Goal: Check status: Check status

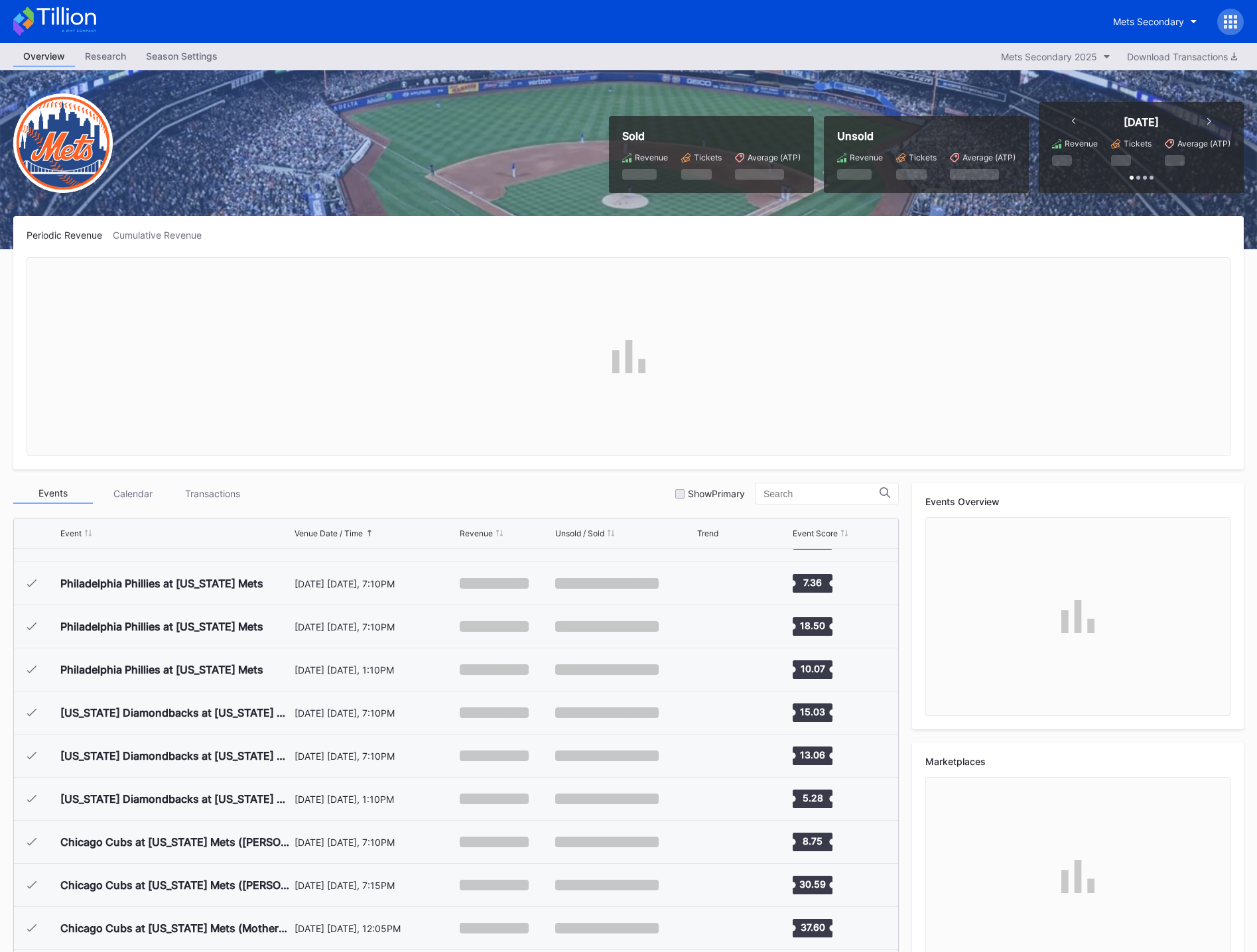
scroll to position [2931, 0]
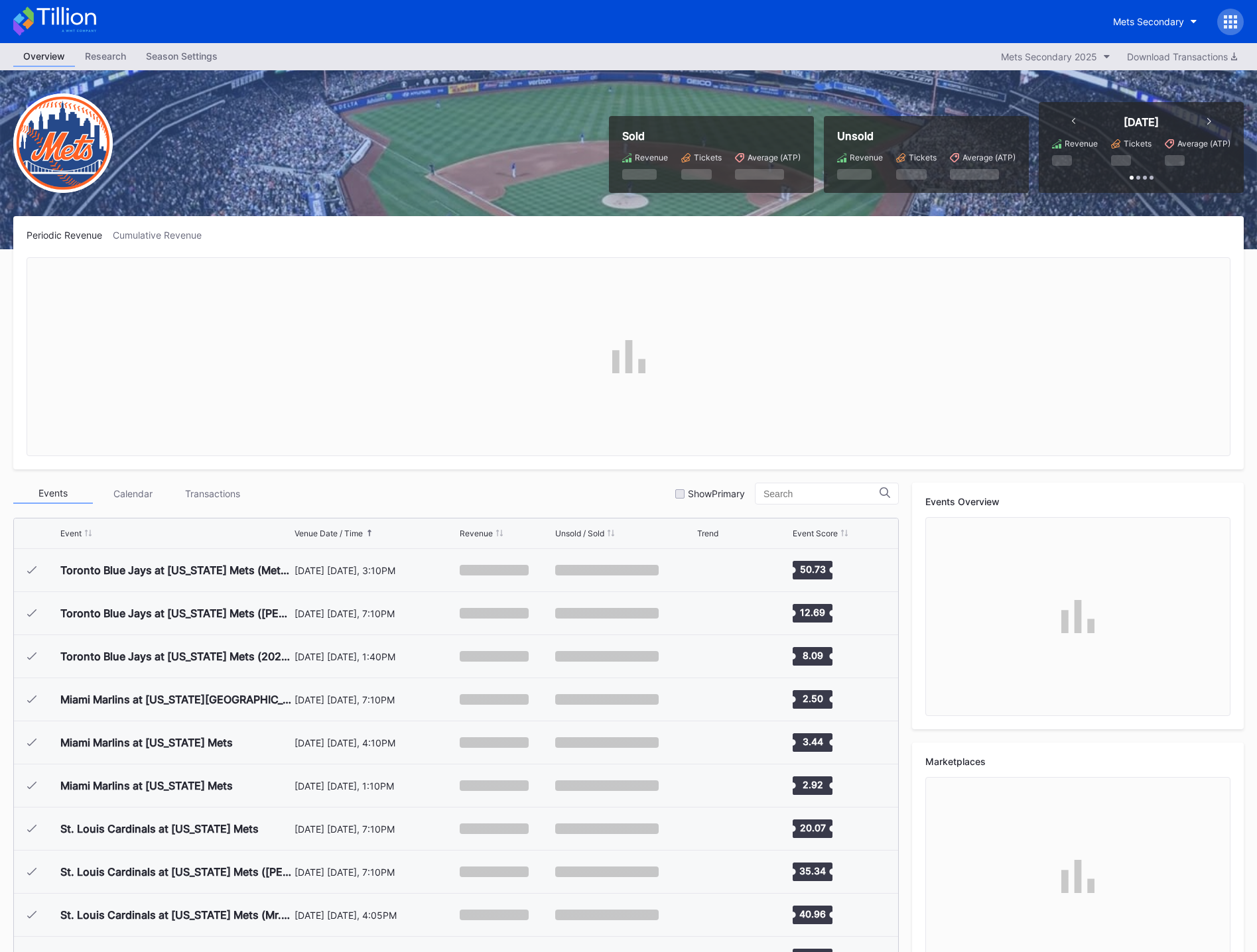
scroll to position [2931, 0]
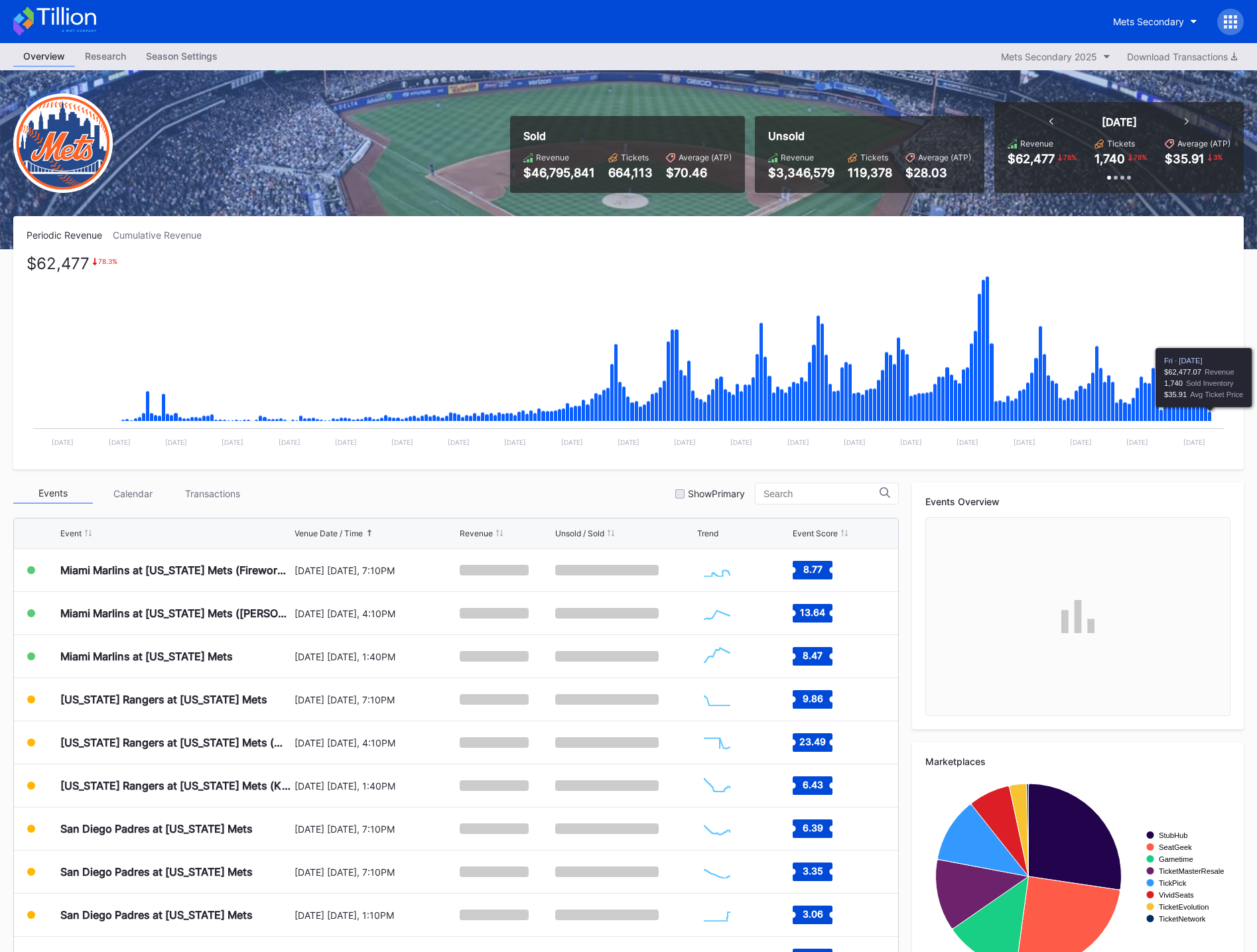
click at [1210, 418] on icon "Chart title" at bounding box center [1210, 417] width 4 height 10
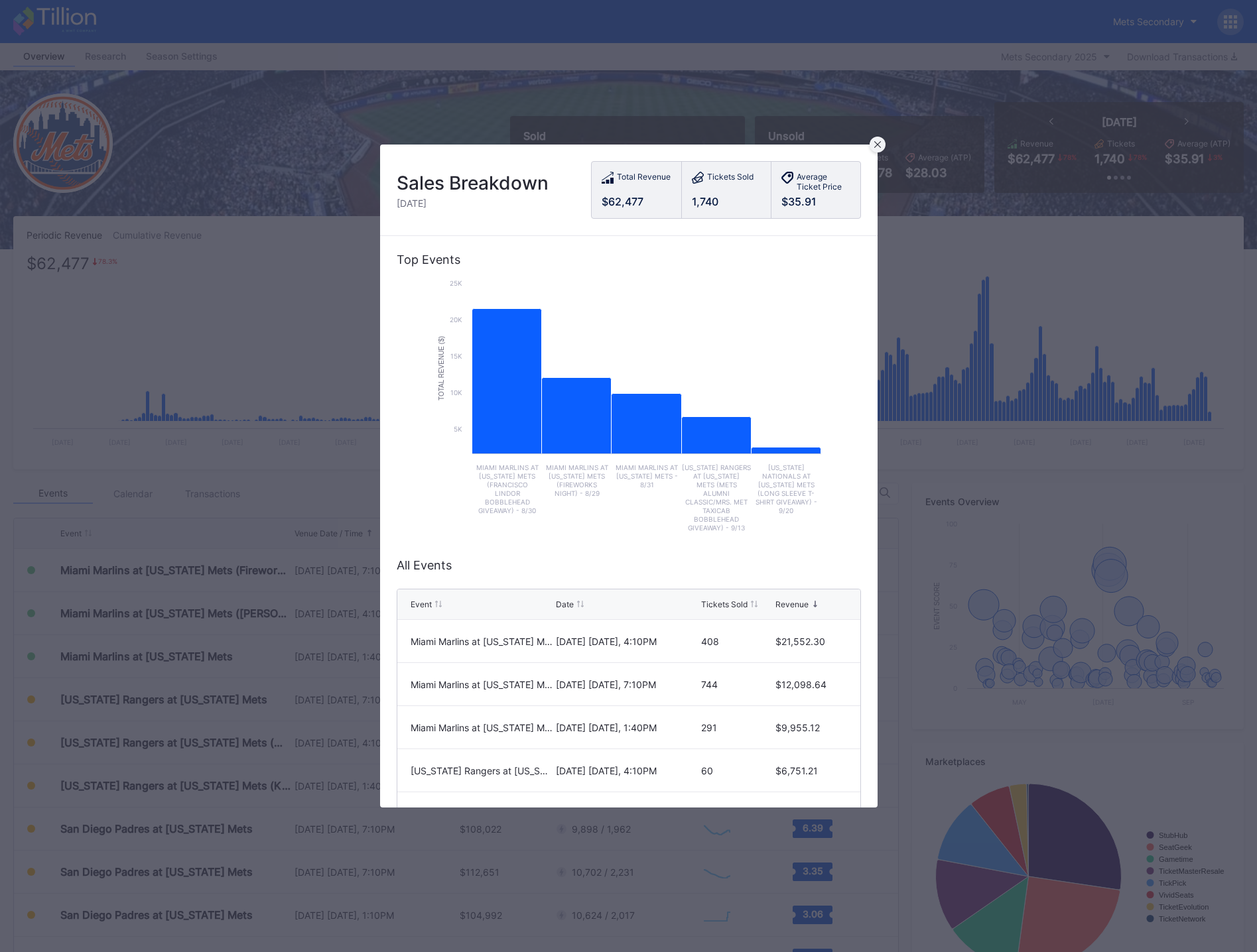
click at [881, 143] on icon at bounding box center [878, 144] width 7 height 7
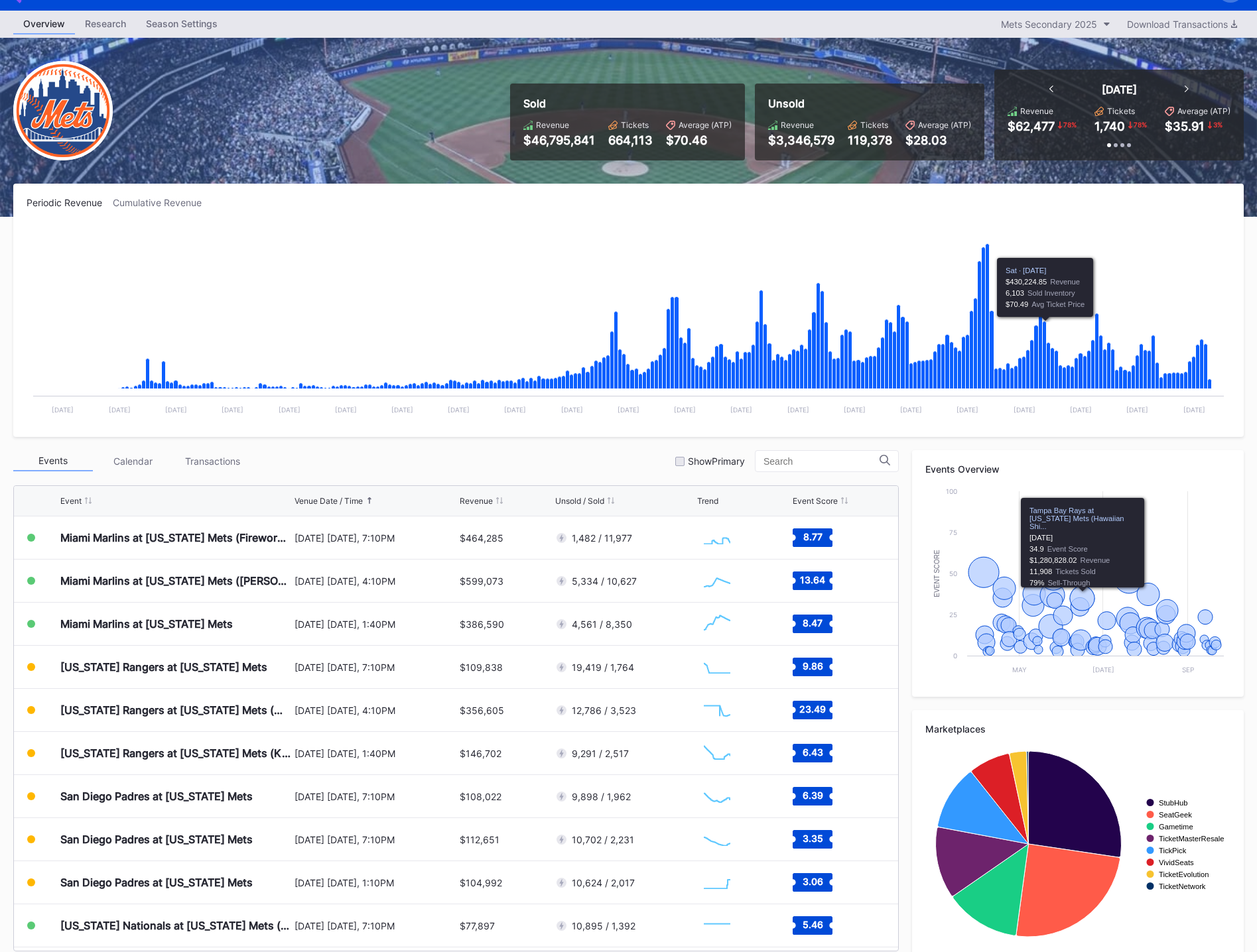
scroll to position [51, 0]
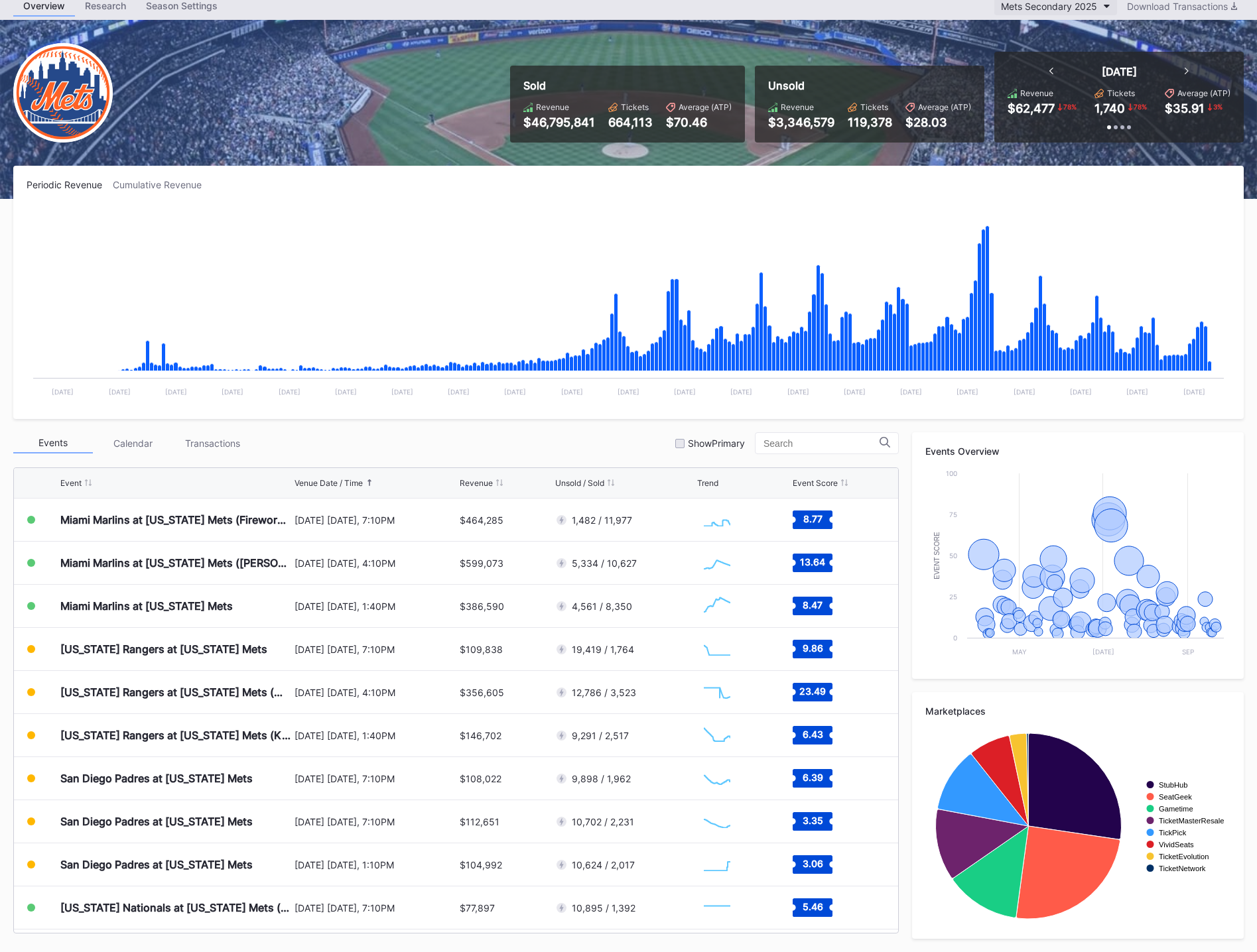
click at [1035, 11] on div "Mets Secondary 2025" at bounding box center [1048, 6] width 96 height 11
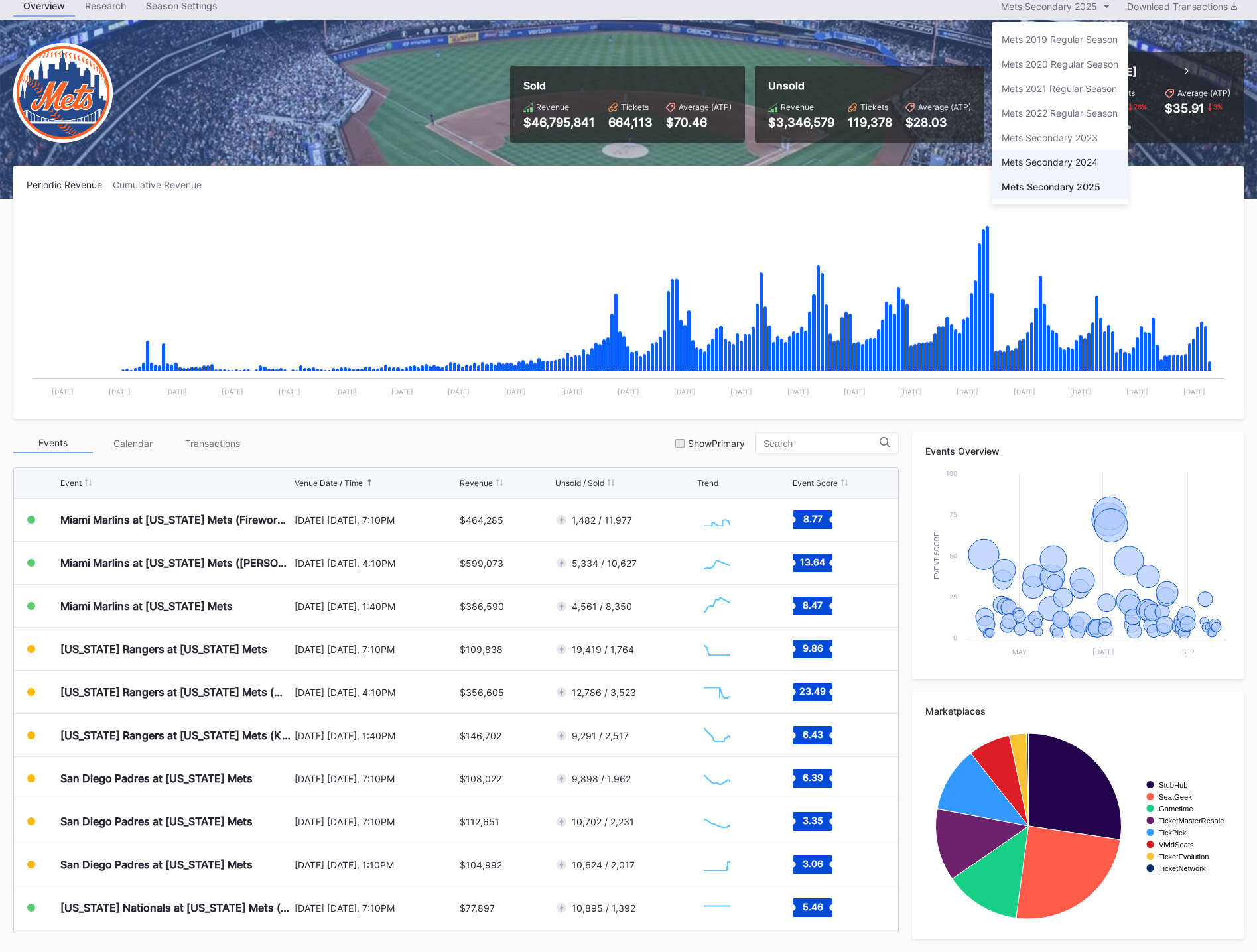
click at [1076, 168] on div "Mets Secondary 2024" at bounding box center [1060, 162] width 137 height 25
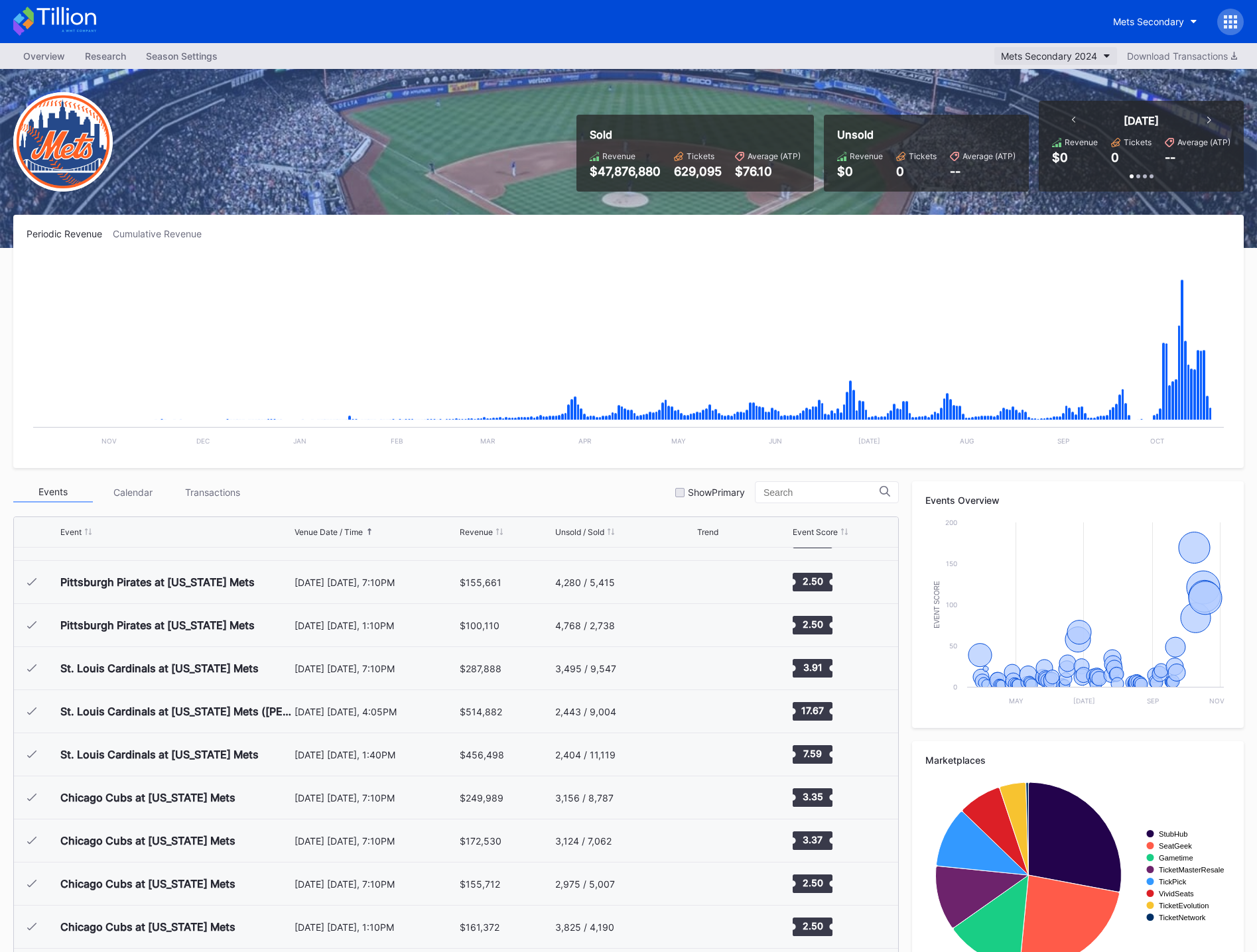
click at [1072, 63] on button "Mets Secondary 2024" at bounding box center [1055, 56] width 123 height 18
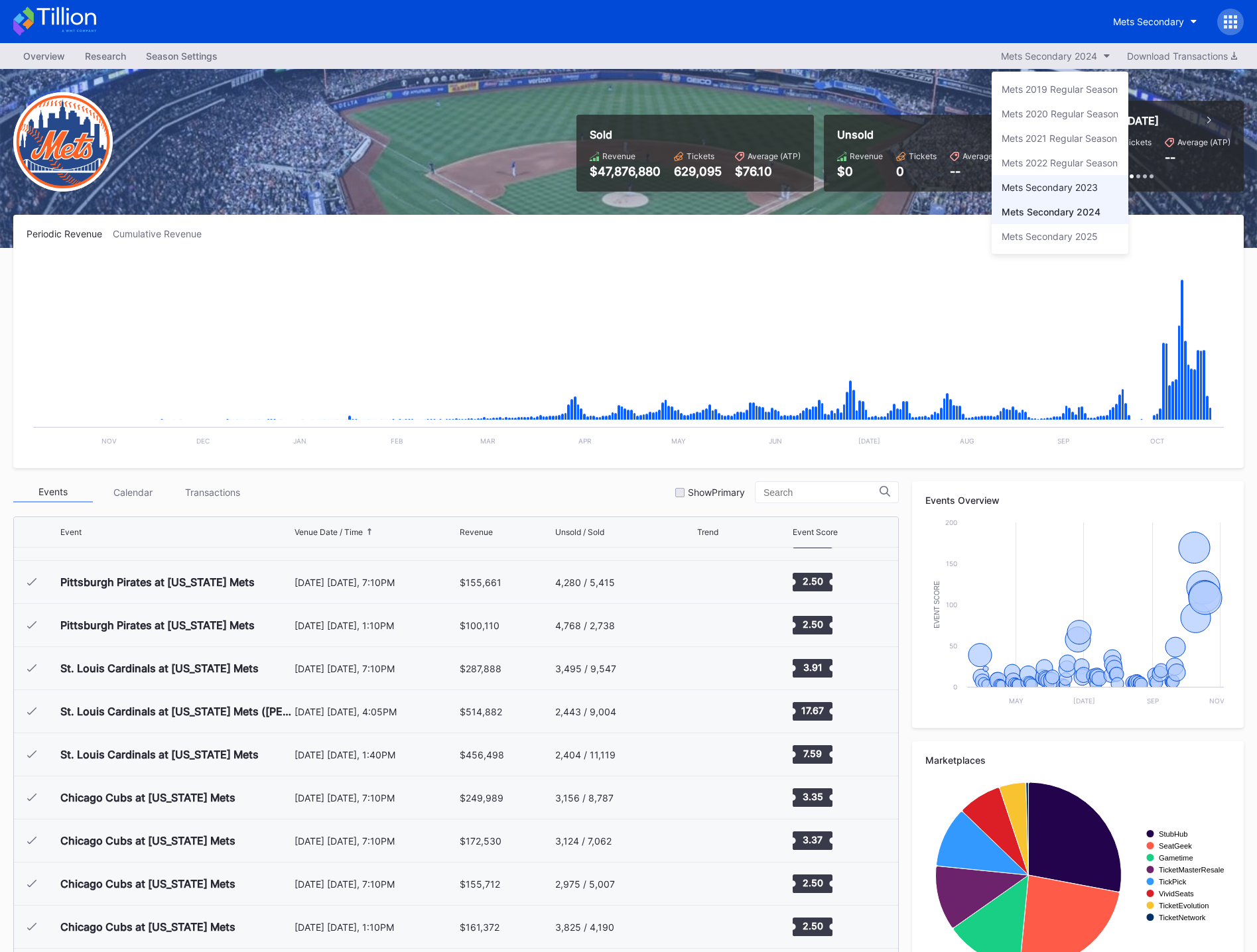
click at [1073, 185] on div "Mets Secondary 2023" at bounding box center [1049, 187] width 96 height 11
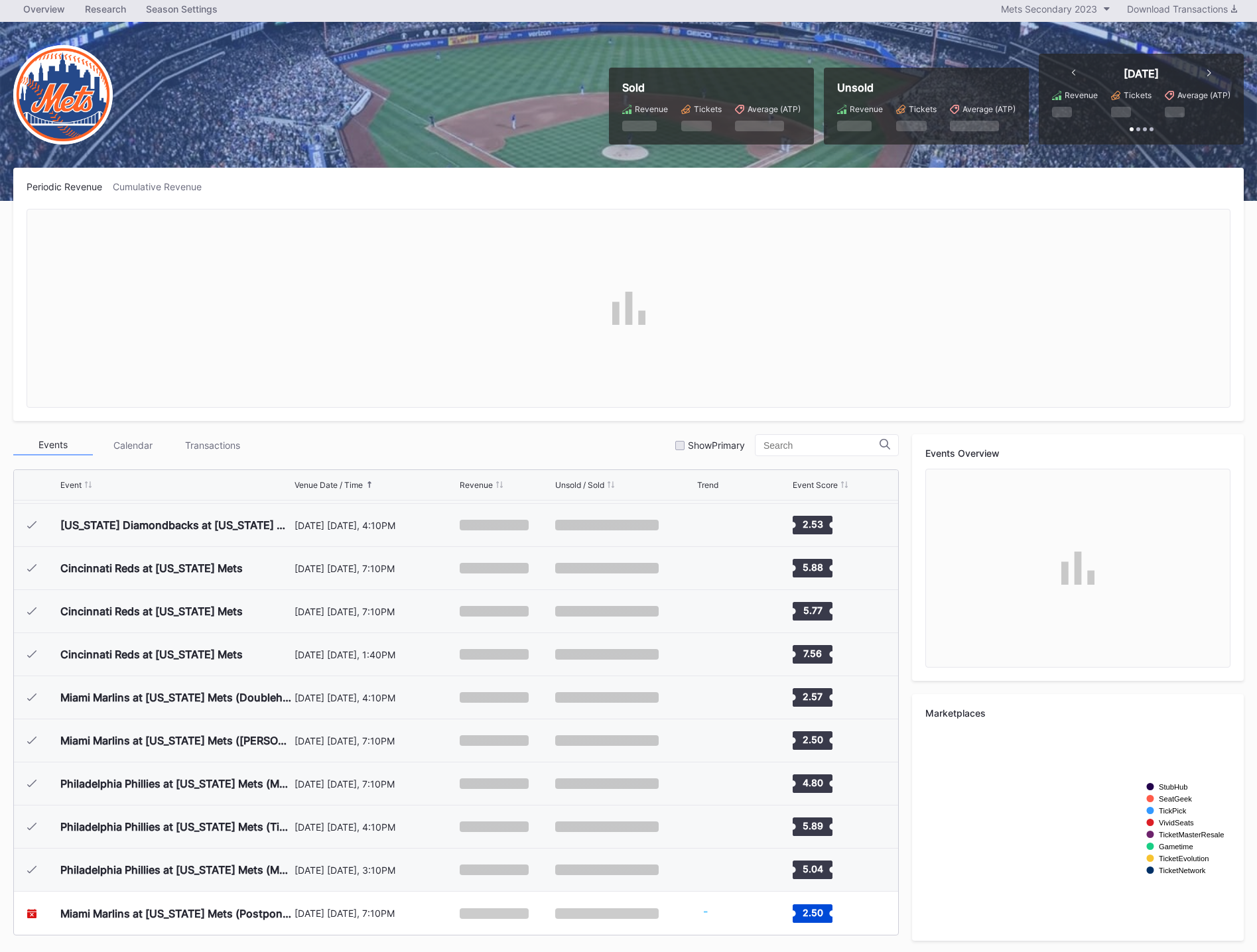
scroll to position [49, 0]
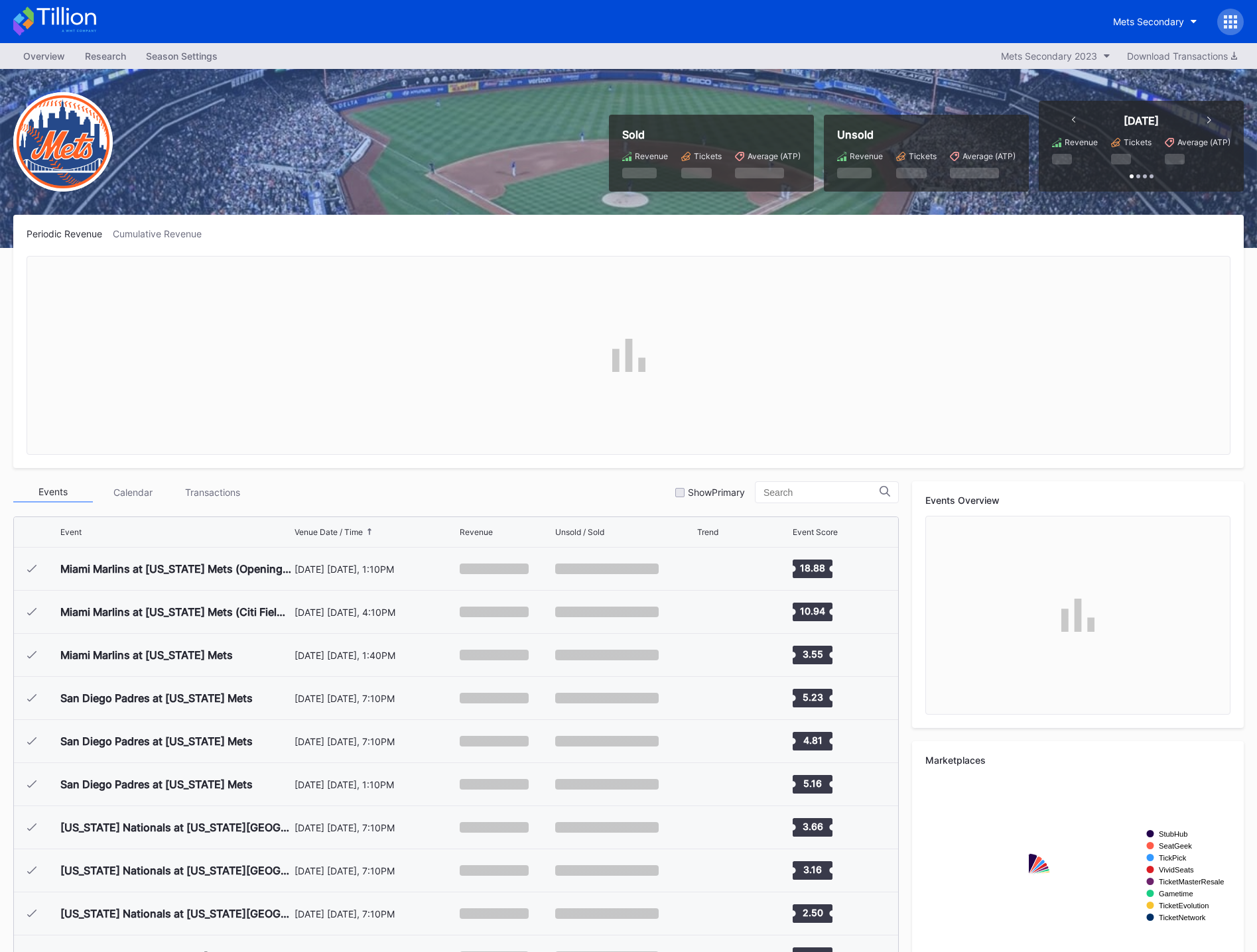
scroll to position [3058, 0]
